Goal: Find specific page/section: Find specific page/section

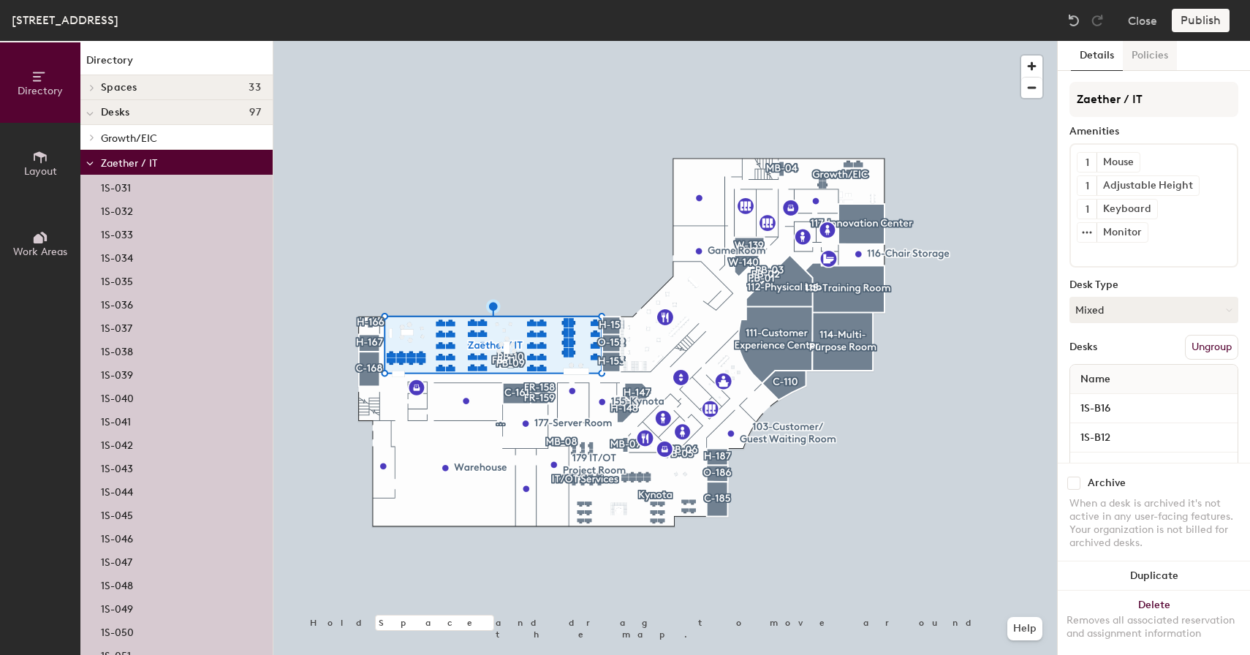
click at [1150, 48] on button "Policies" at bounding box center [1150, 56] width 54 height 30
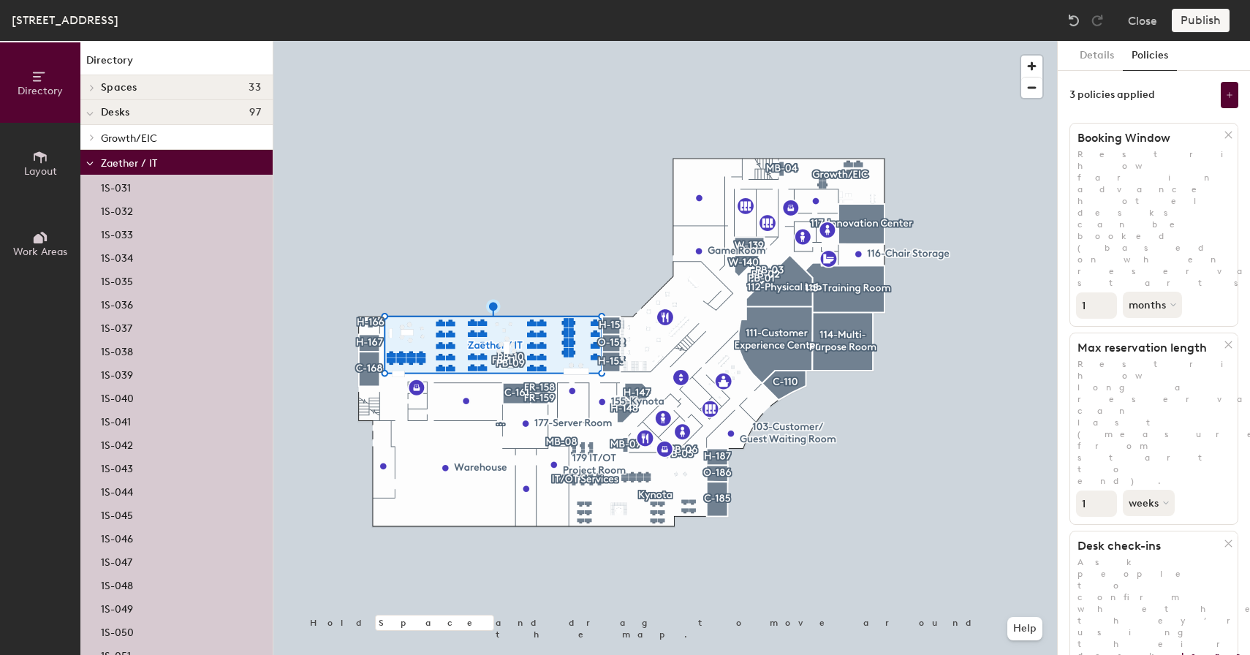
click at [592, 41] on div at bounding box center [665, 41] width 784 height 0
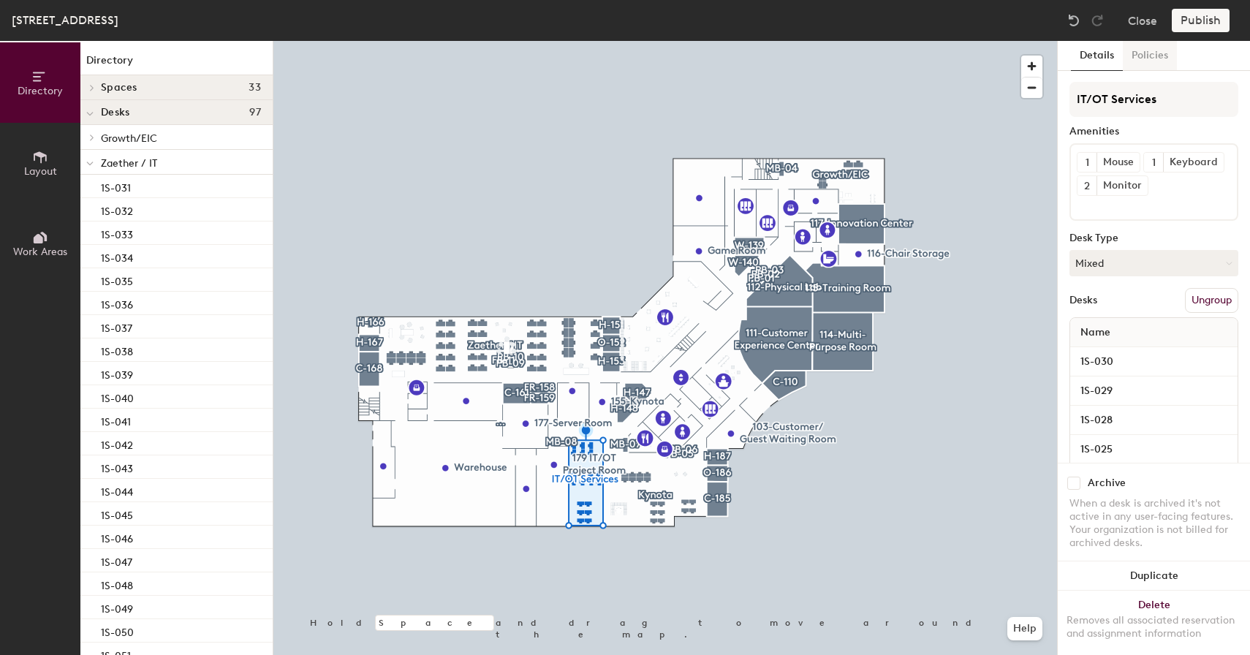
click at [1142, 66] on button "Policies" at bounding box center [1150, 56] width 54 height 30
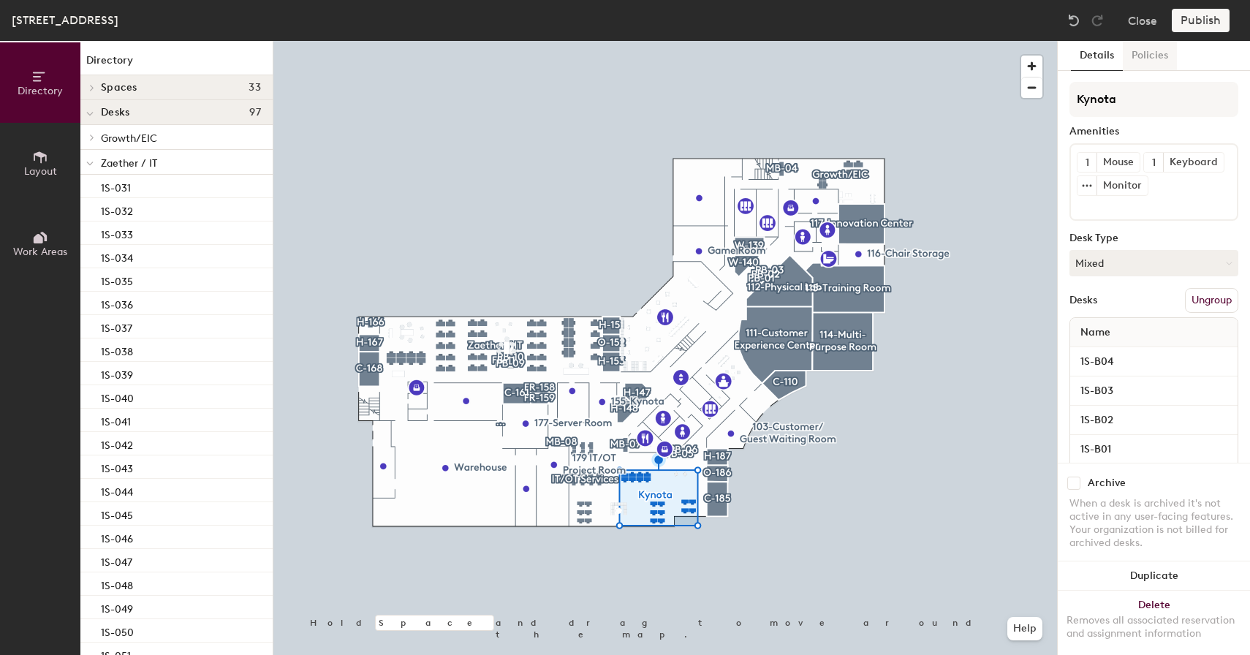
click at [1160, 60] on button "Policies" at bounding box center [1150, 56] width 54 height 30
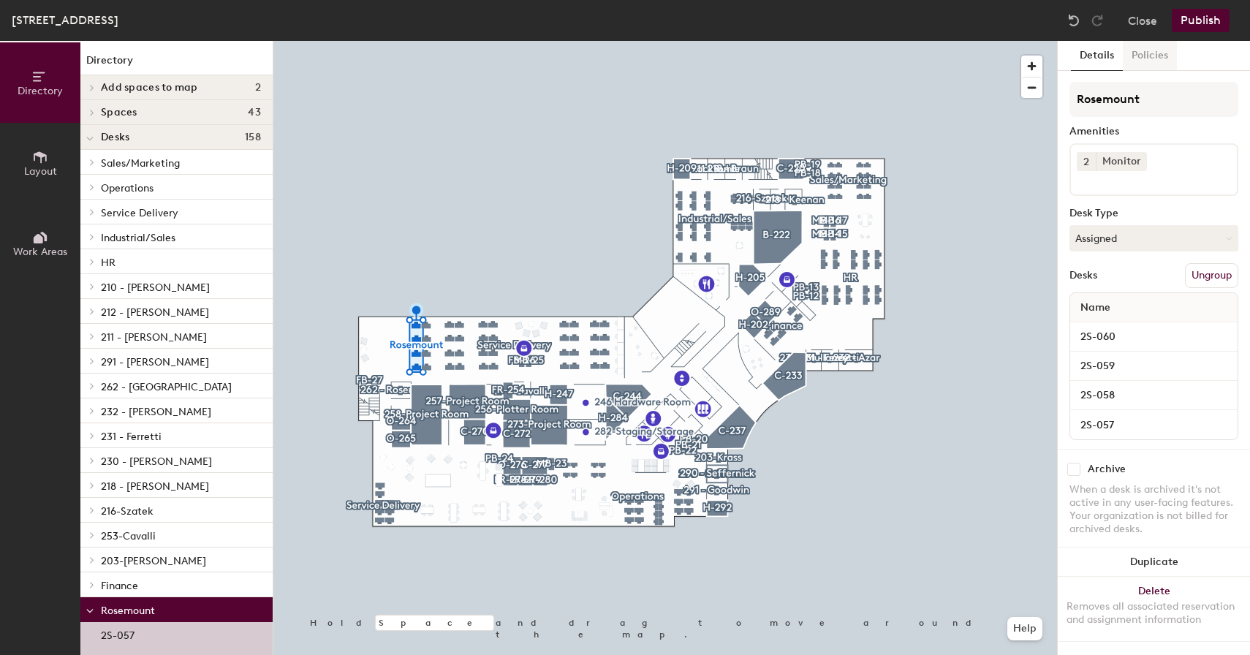
click at [1136, 56] on button "Policies" at bounding box center [1150, 56] width 54 height 30
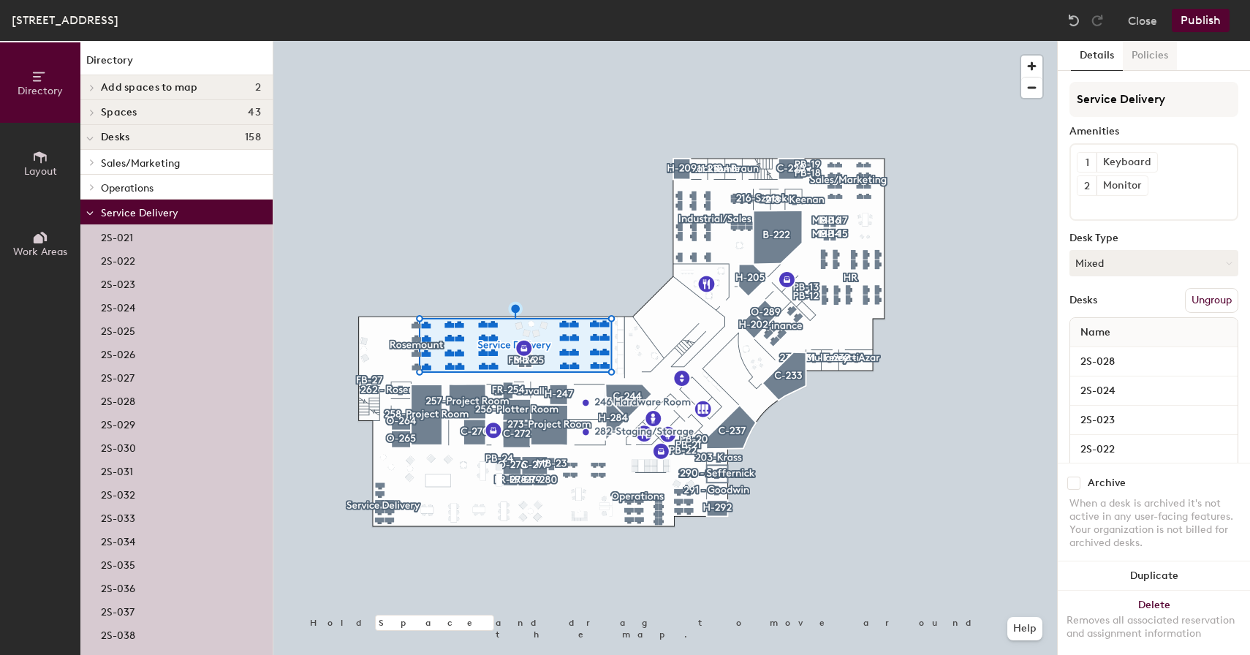
click at [1153, 61] on button "Policies" at bounding box center [1150, 56] width 54 height 30
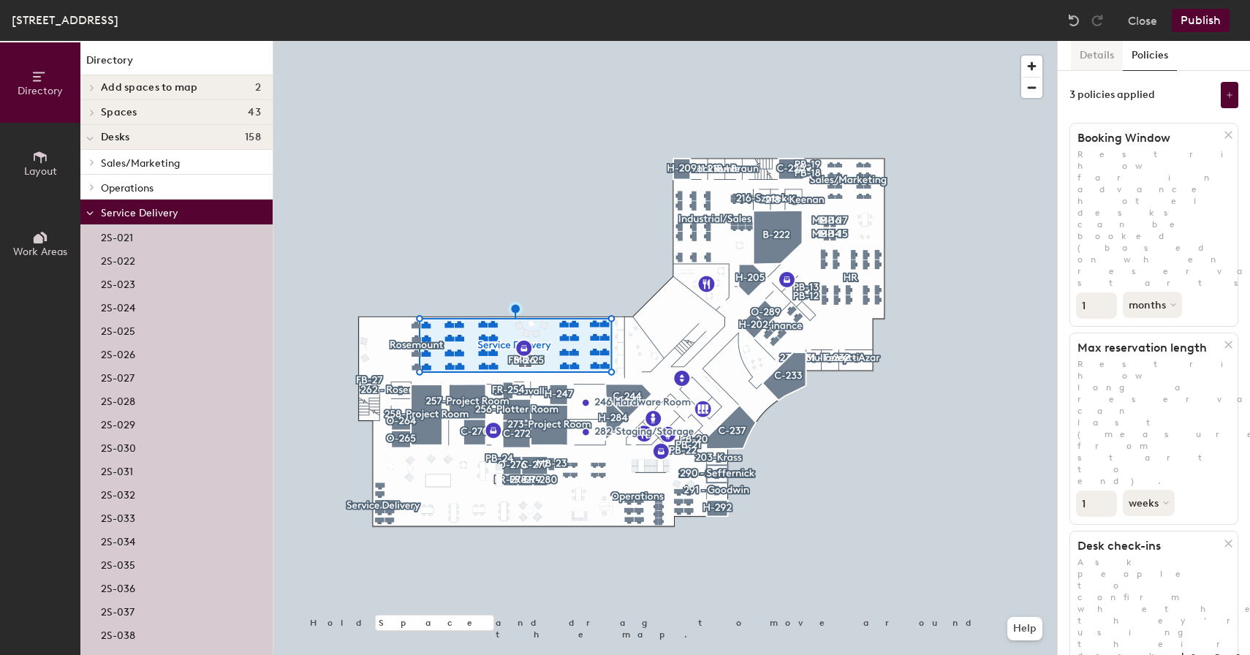
click at [1080, 48] on button "Details" at bounding box center [1097, 56] width 52 height 30
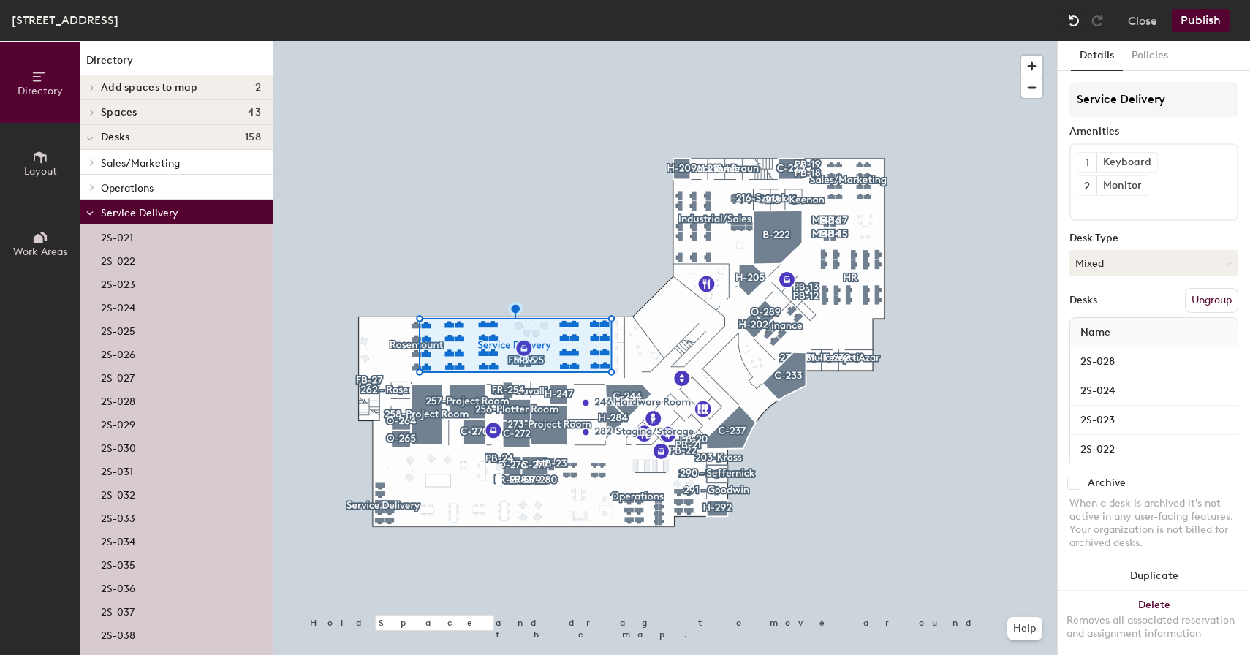
click at [1078, 12] on div at bounding box center [1073, 20] width 23 height 23
click at [1072, 20] on img at bounding box center [1073, 20] width 15 height 15
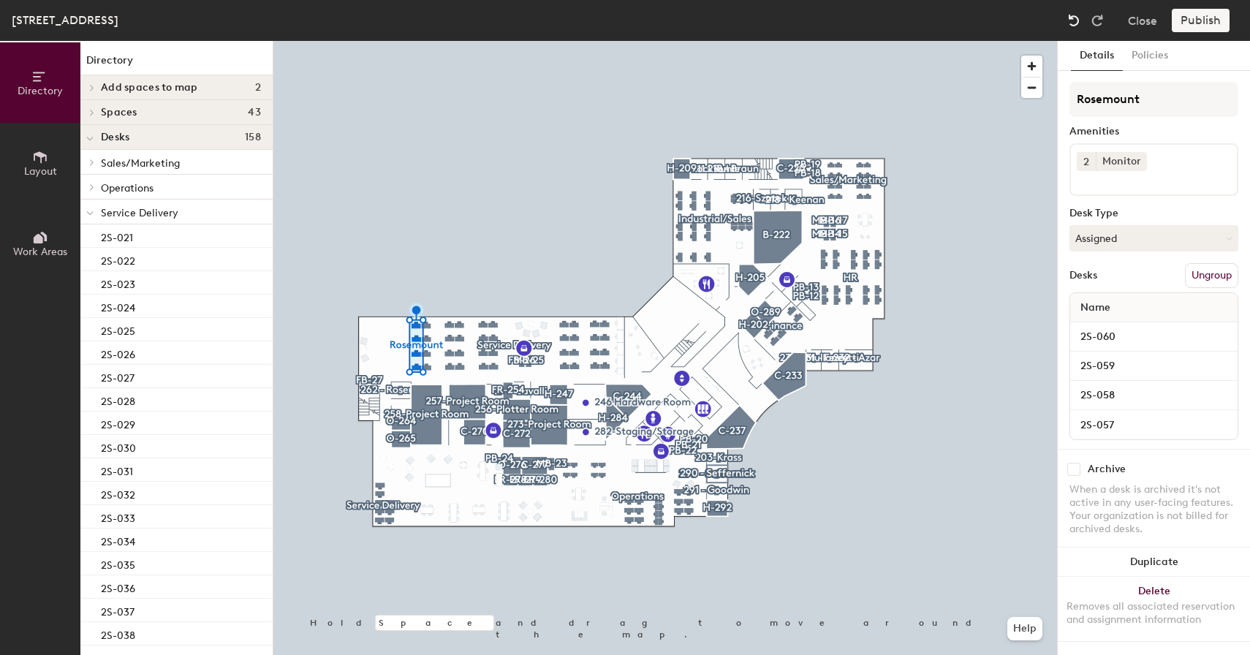
click at [1072, 20] on img at bounding box center [1073, 20] width 15 height 15
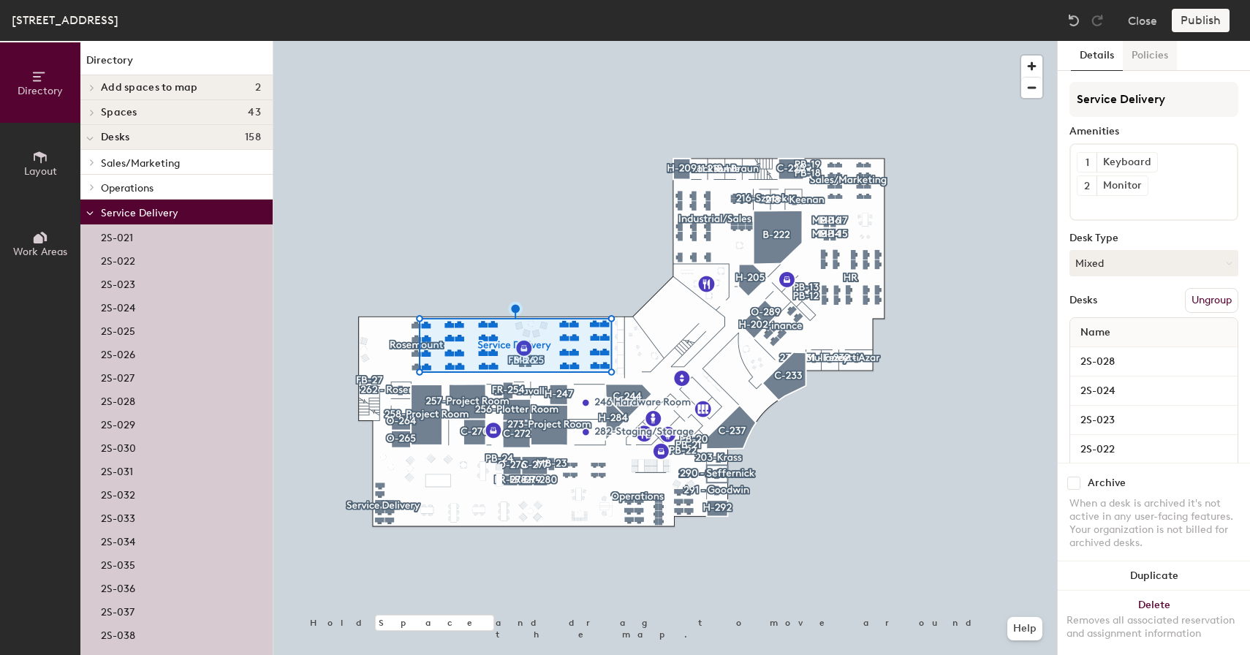
click at [1154, 43] on button "Policies" at bounding box center [1150, 56] width 54 height 30
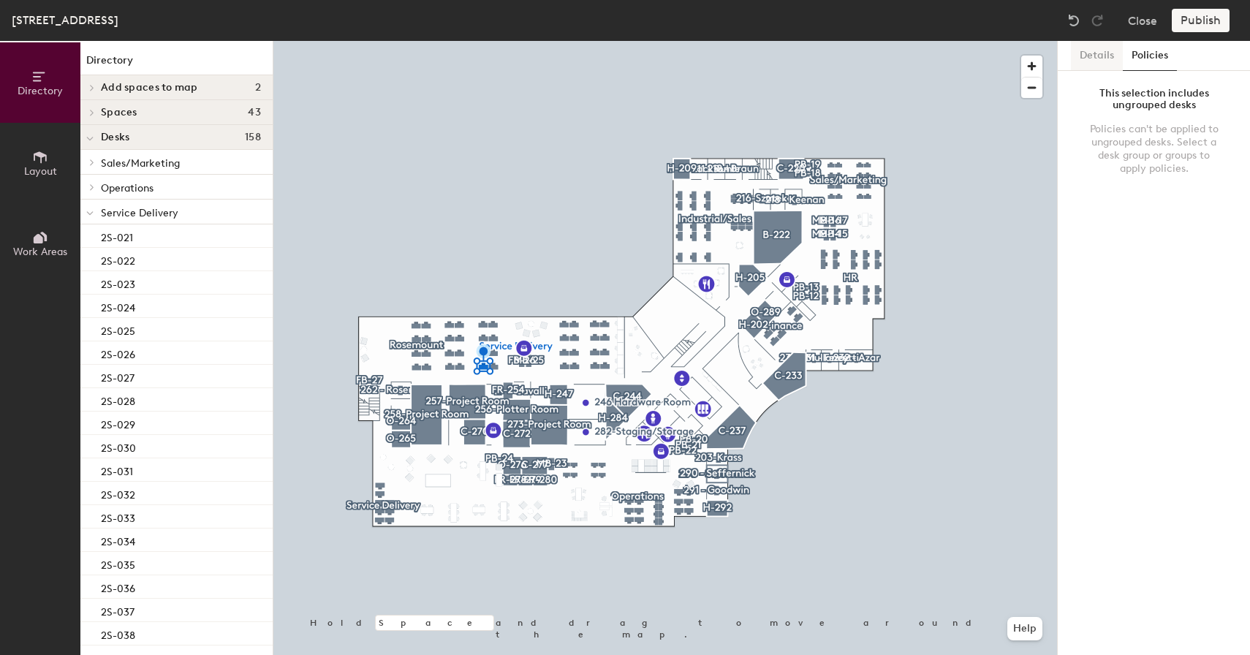
click at [1098, 66] on button "Details" at bounding box center [1097, 56] width 52 height 30
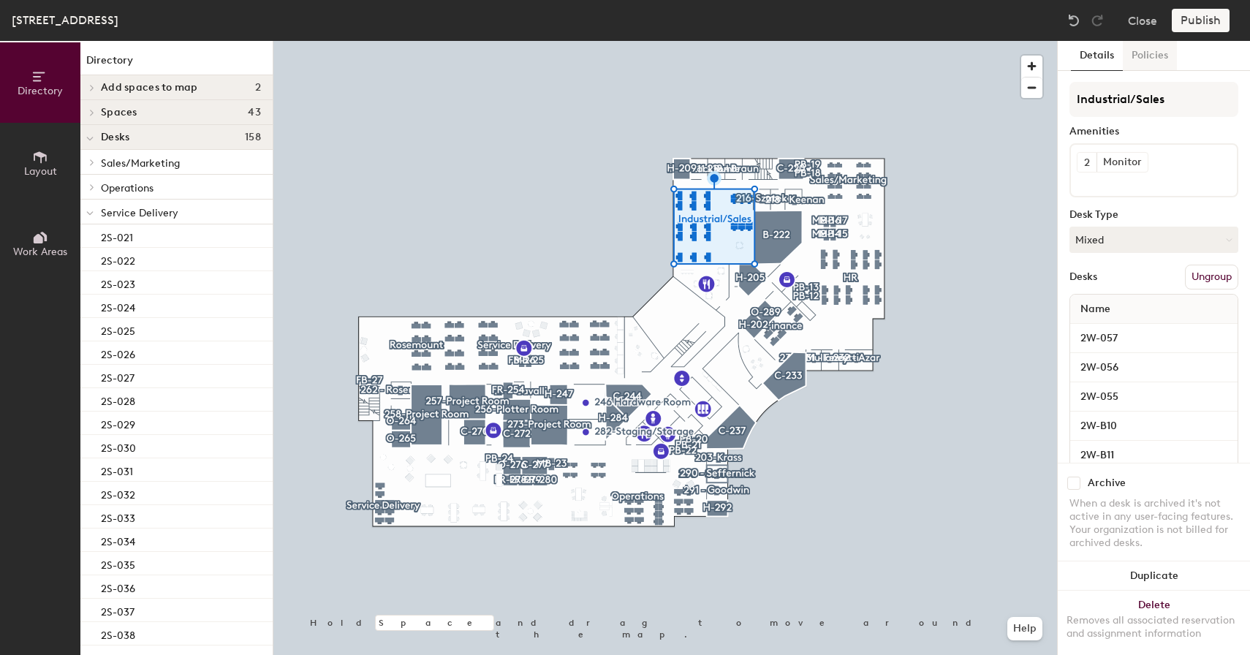
click at [1141, 55] on button "Policies" at bounding box center [1150, 56] width 54 height 30
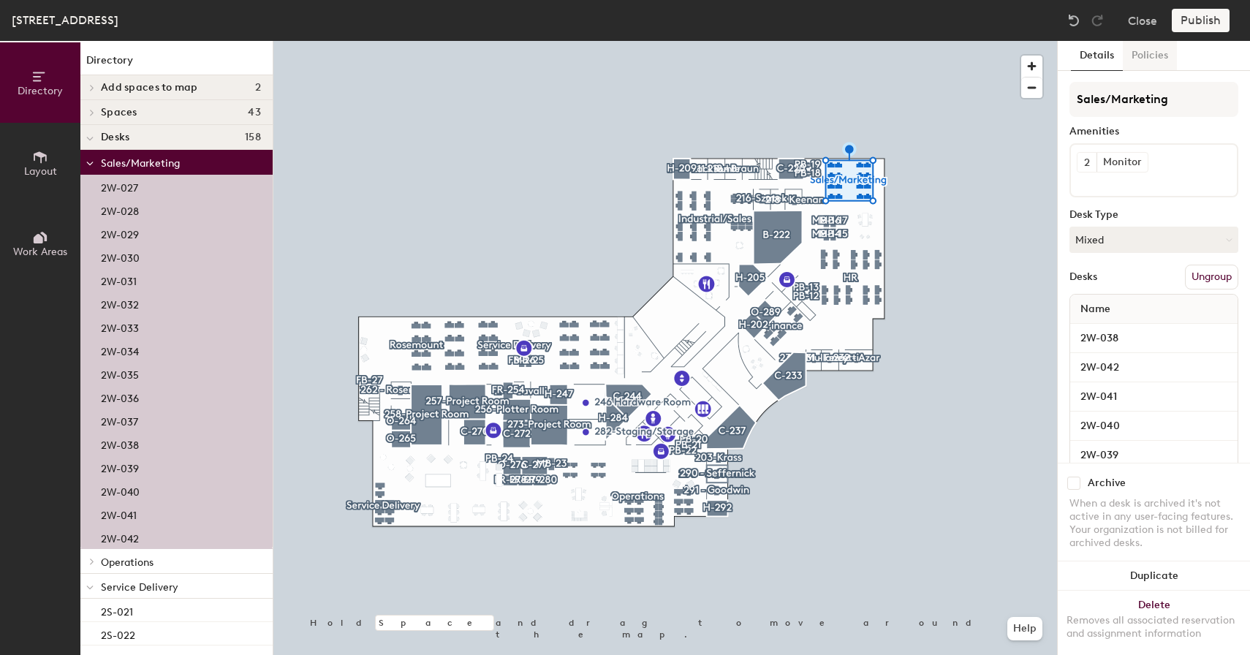
click at [1146, 57] on button "Policies" at bounding box center [1150, 56] width 54 height 30
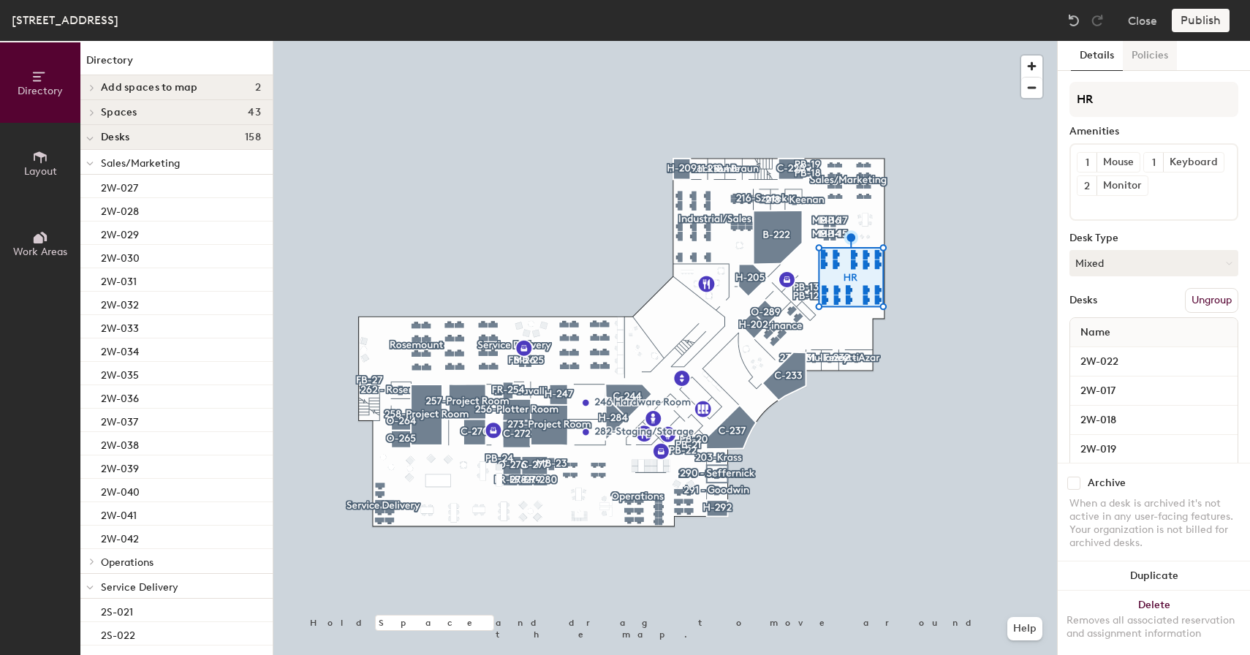
click at [1158, 56] on button "Policies" at bounding box center [1150, 56] width 54 height 30
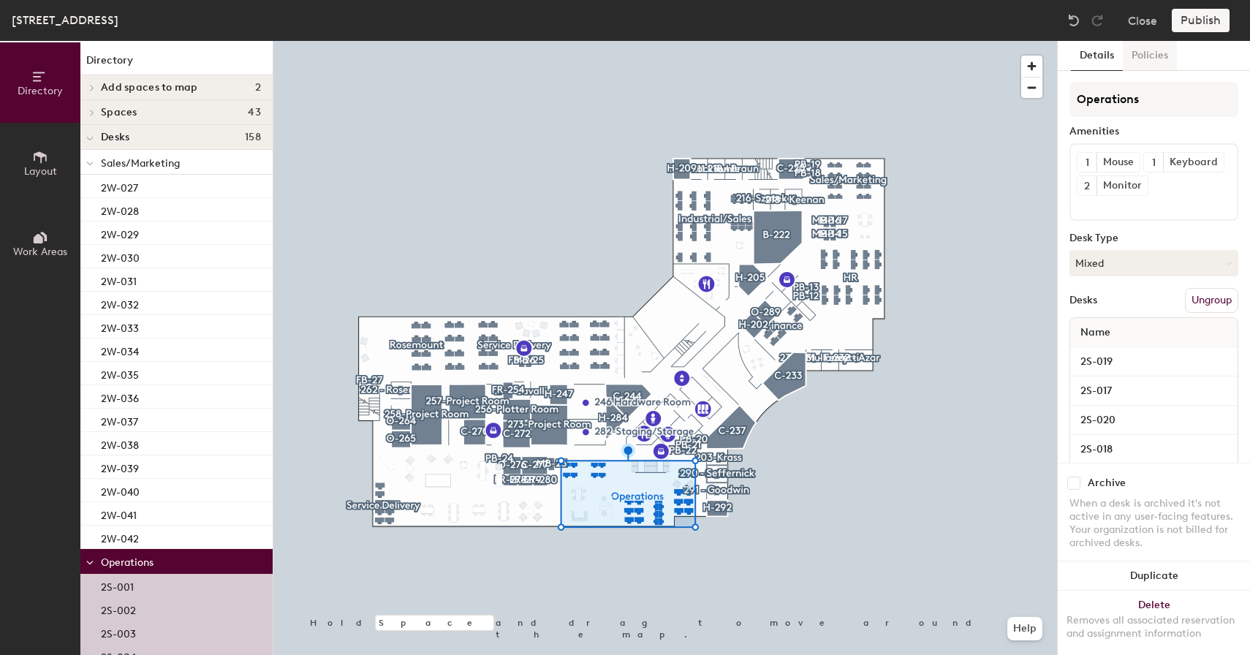
click at [1153, 60] on button "Policies" at bounding box center [1150, 56] width 54 height 30
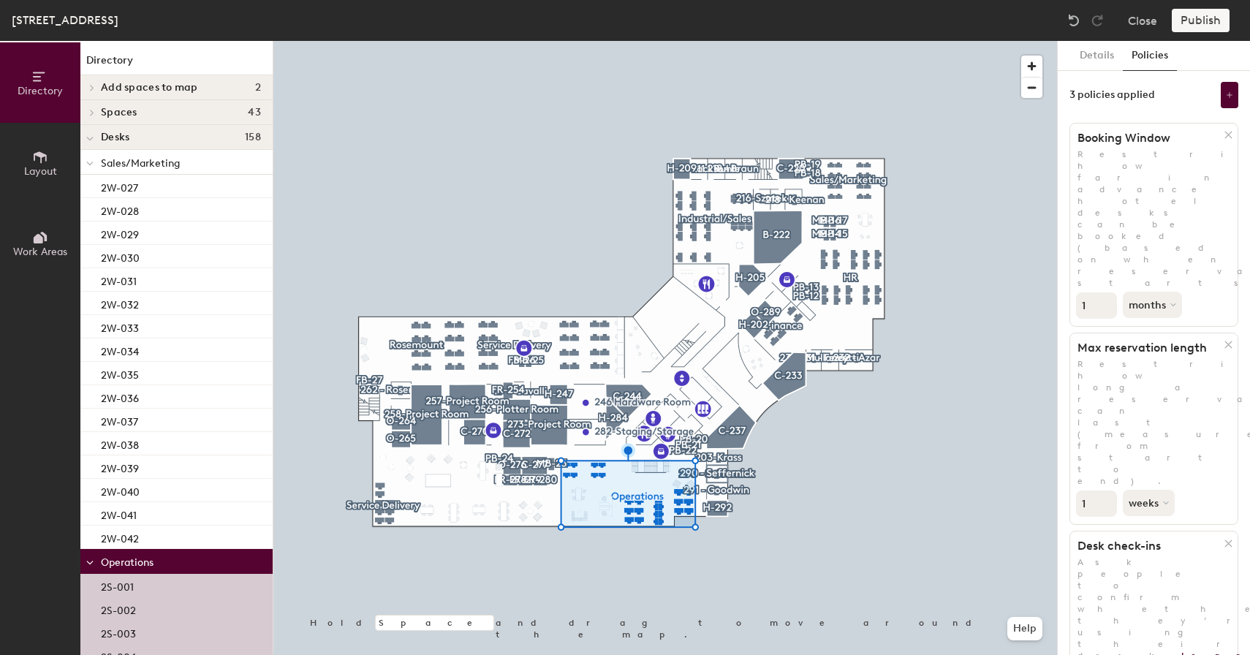
click at [388, 41] on div at bounding box center [665, 41] width 784 height 0
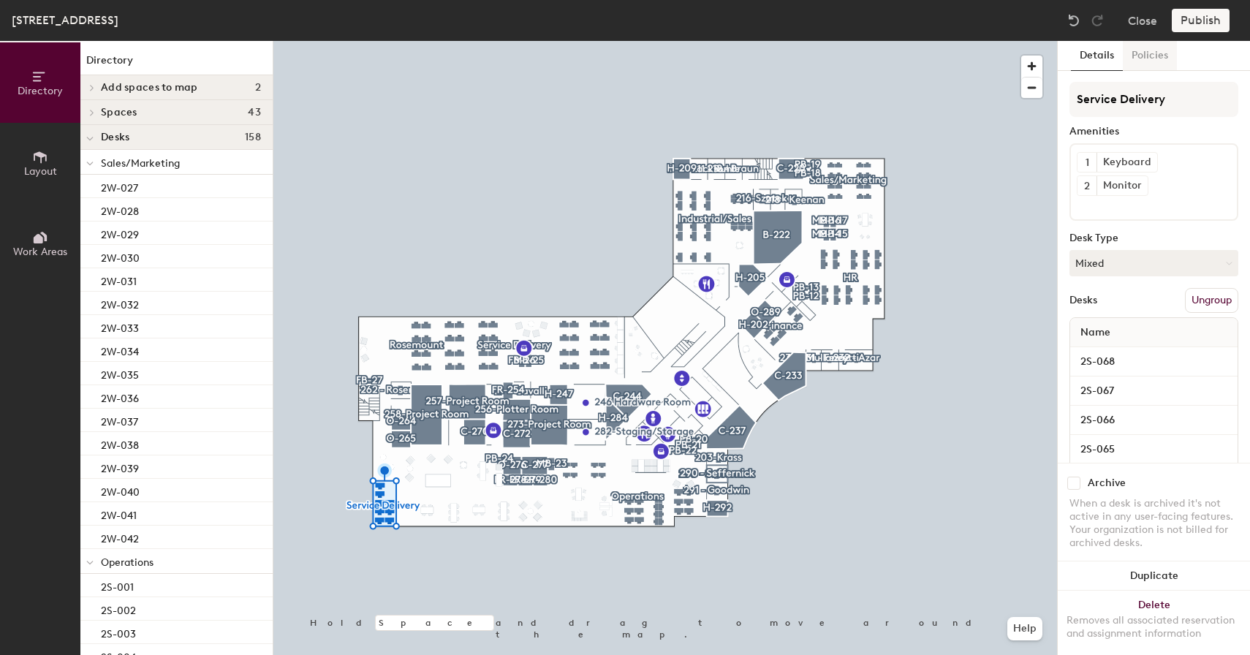
click at [1160, 61] on button "Policies" at bounding box center [1150, 56] width 54 height 30
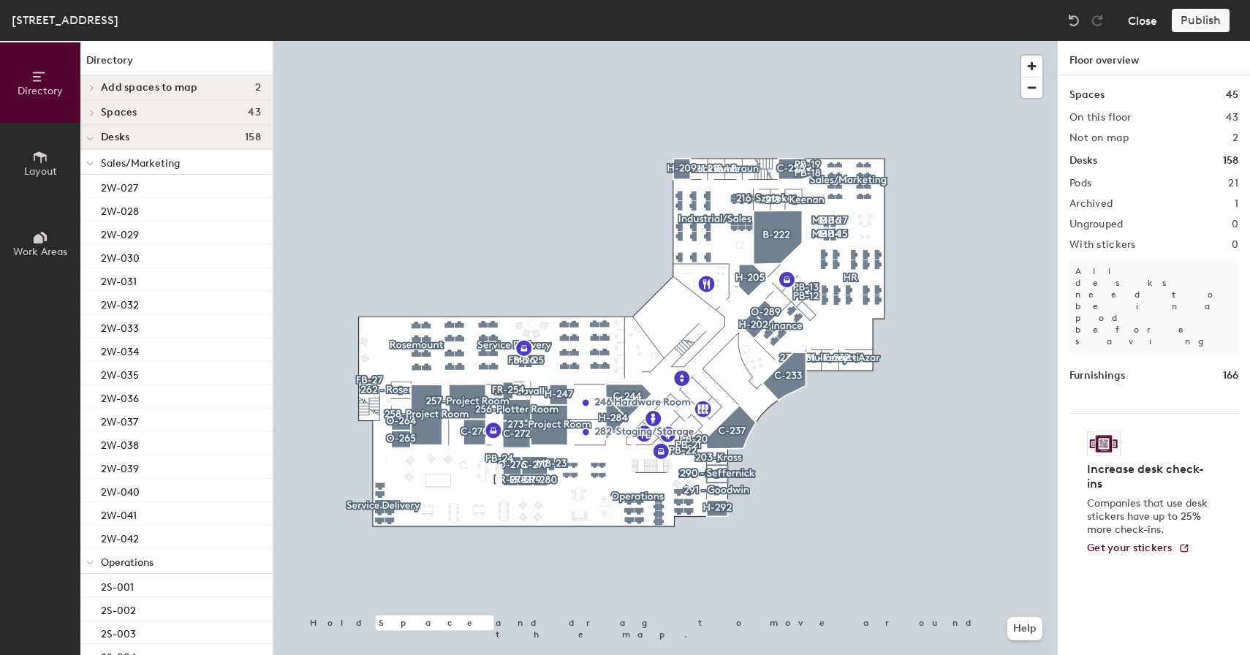
click at [1137, 23] on button "Close" at bounding box center [1142, 20] width 29 height 23
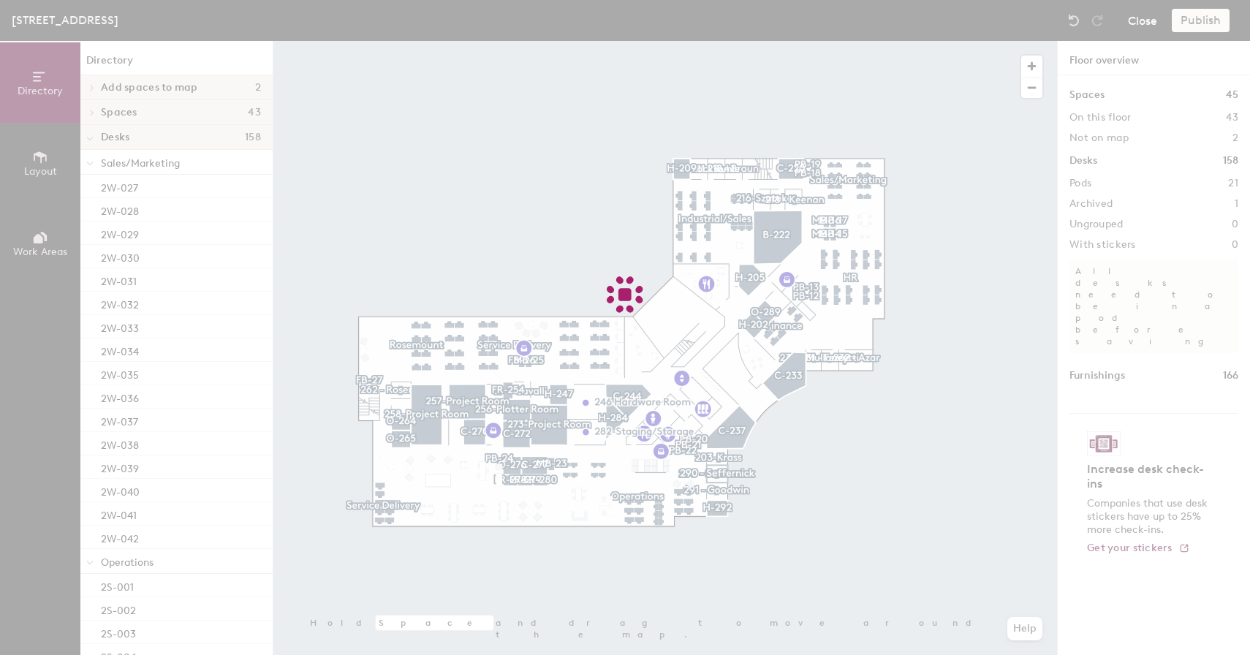
click at [1144, 18] on div at bounding box center [625, 327] width 1250 height 655
